Goal: Information Seeking & Learning: Learn about a topic

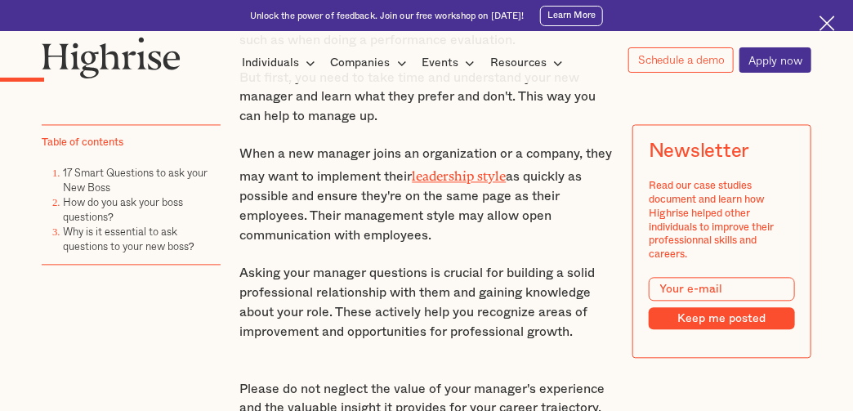
scroll to position [1062, 0]
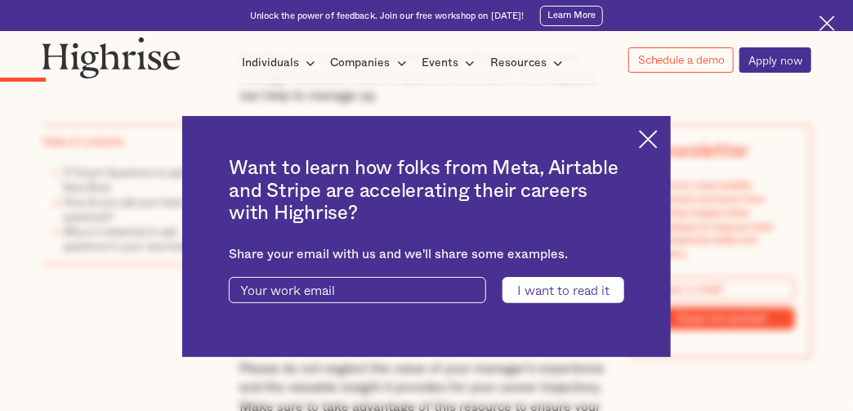
click at [658, 140] on img at bounding box center [648, 139] width 19 height 19
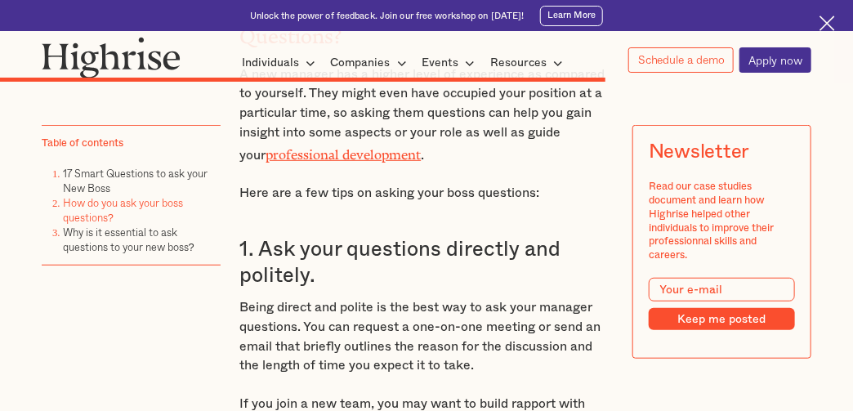
scroll to position [6536, 0]
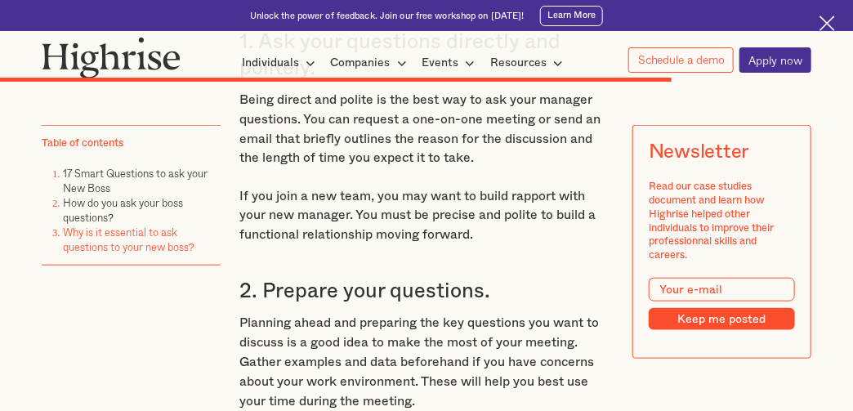
scroll to position [3989, 0]
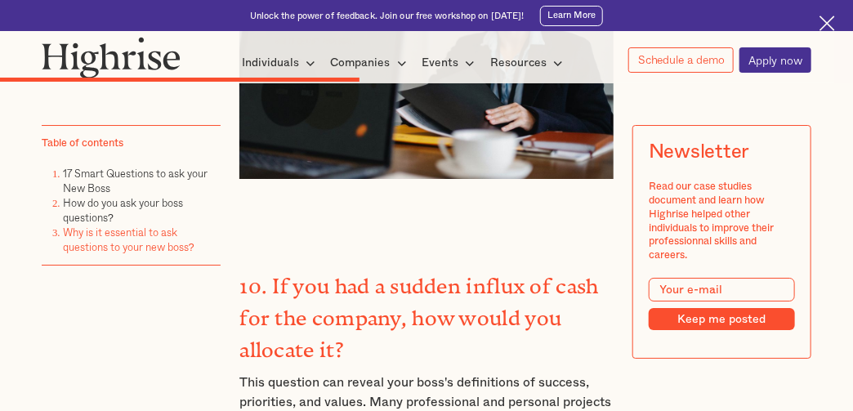
drag, startPoint x: 263, startPoint y: 176, endPoint x: 570, endPoint y: 198, distance: 307.9
copy h3 "Can you suggest the most effective way to share my feedback or ideas"
